Goal: Information Seeking & Learning: Learn about a topic

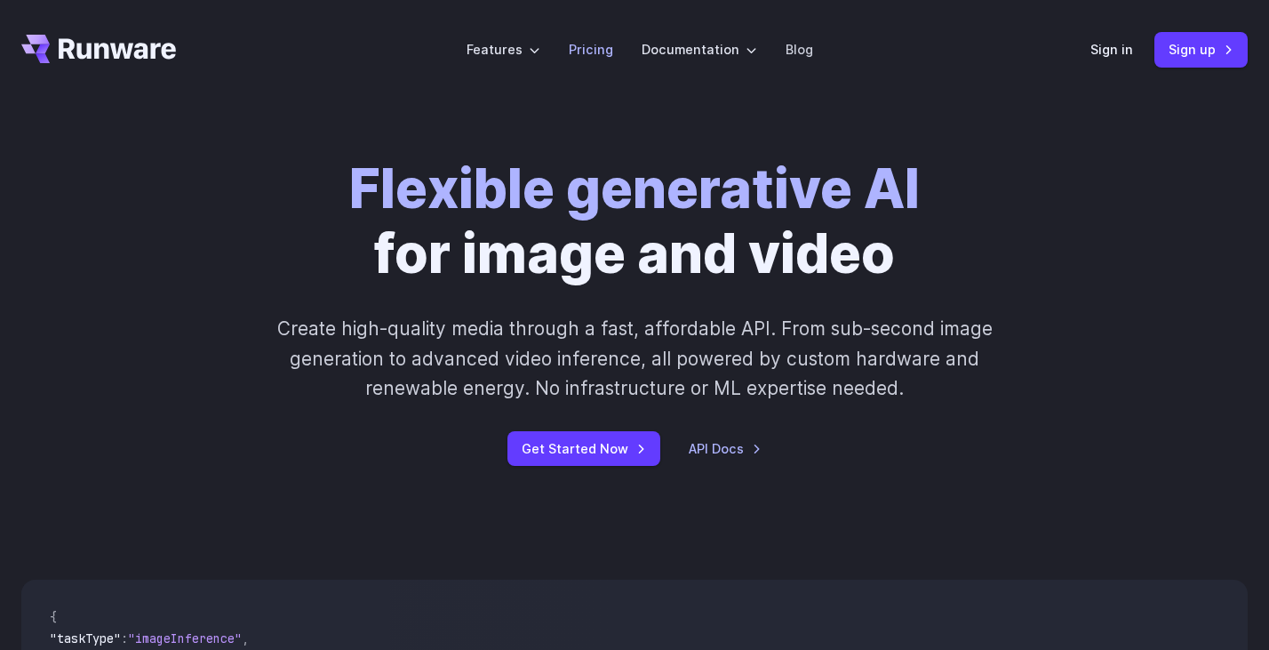
click at [595, 48] on link "Pricing" at bounding box center [591, 49] width 44 height 20
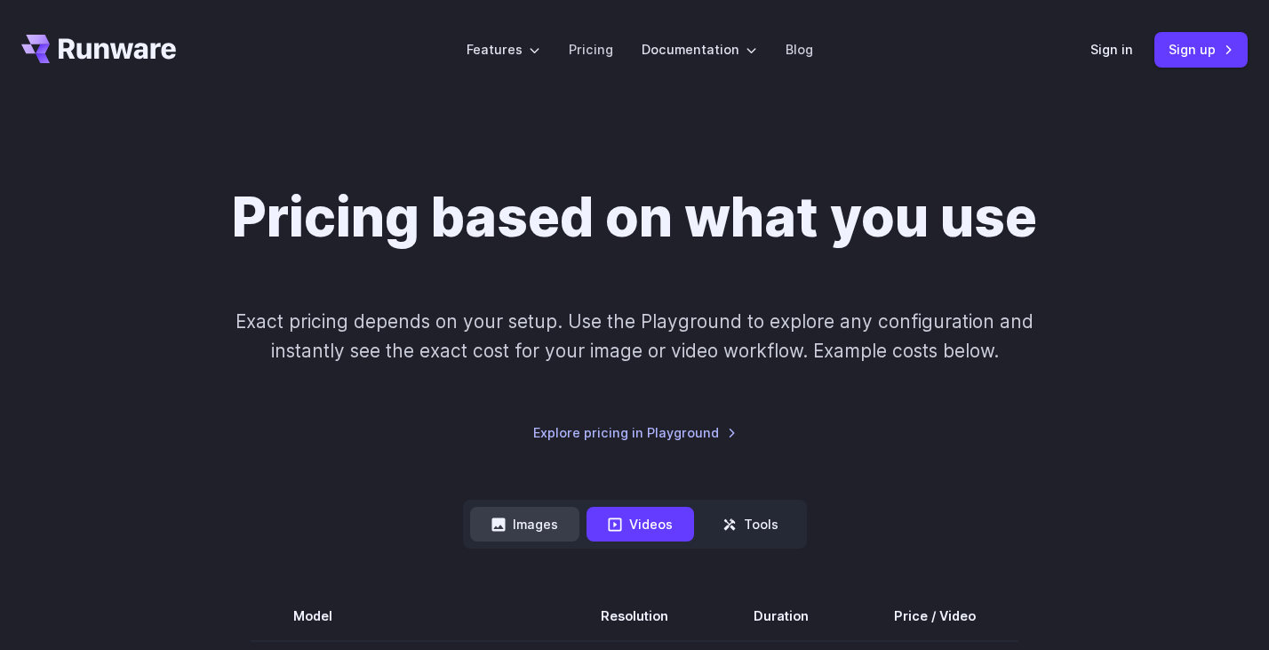
click at [551, 507] on button "Images" at bounding box center [524, 524] width 109 height 35
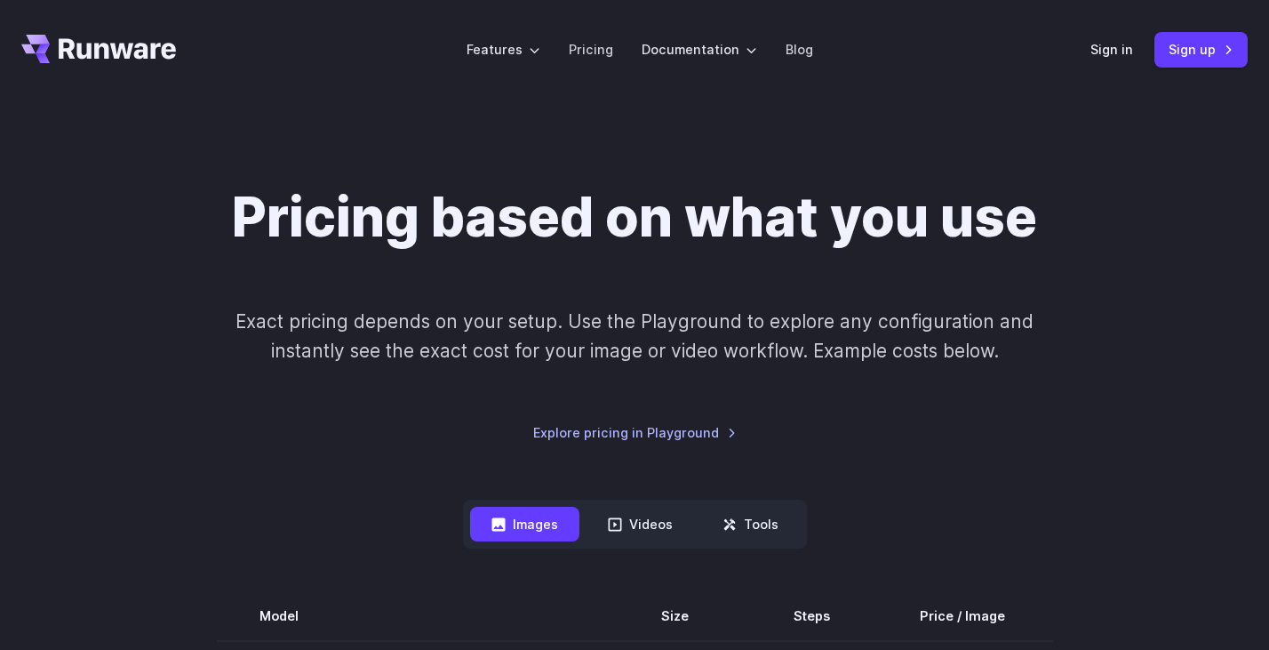
click at [139, 46] on icon "Go to /" at bounding box center [117, 48] width 117 height 20
